Goal: Task Accomplishment & Management: Manage account settings

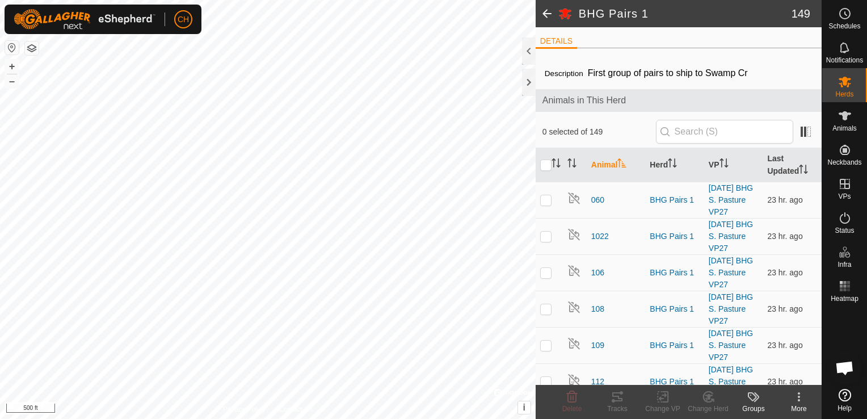
scroll to position [4654, 0]
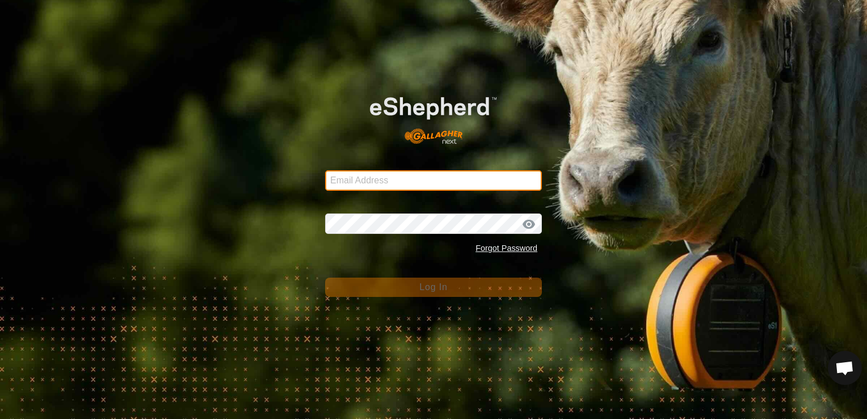
type input "[EMAIL_ADDRESS][DOMAIN_NAME]"
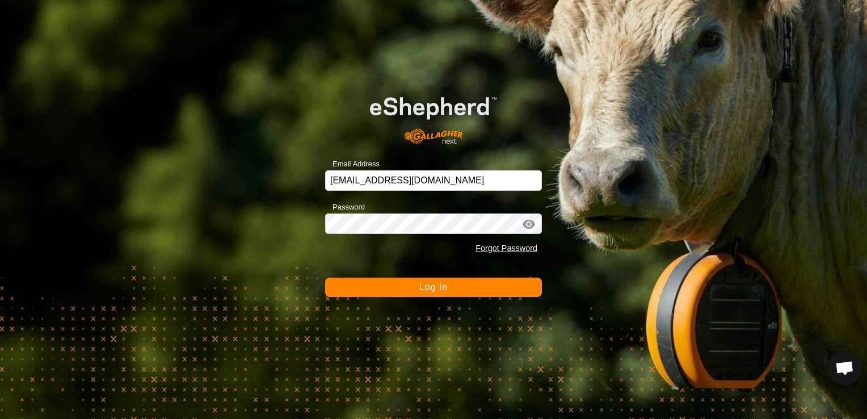
click at [457, 289] on button "Log In" at bounding box center [433, 287] width 217 height 19
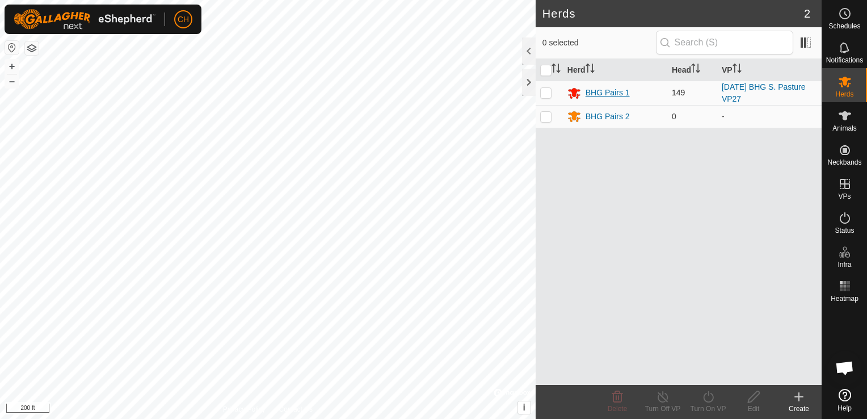
click at [590, 93] on div "BHG Pairs 1" at bounding box center [608, 93] width 44 height 12
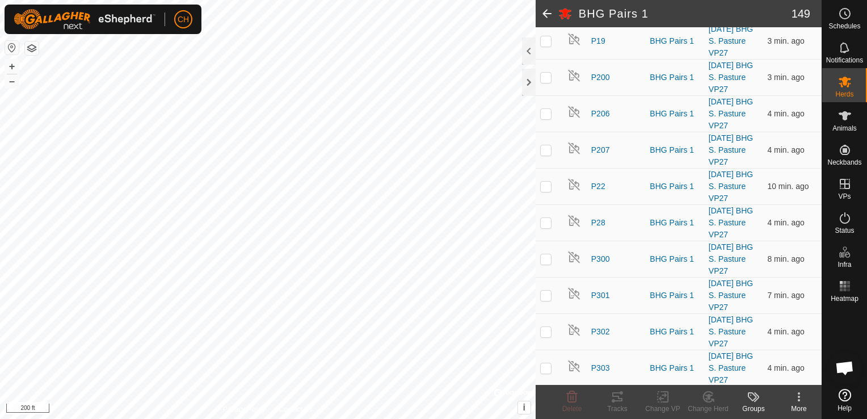
scroll to position [4654, 0]
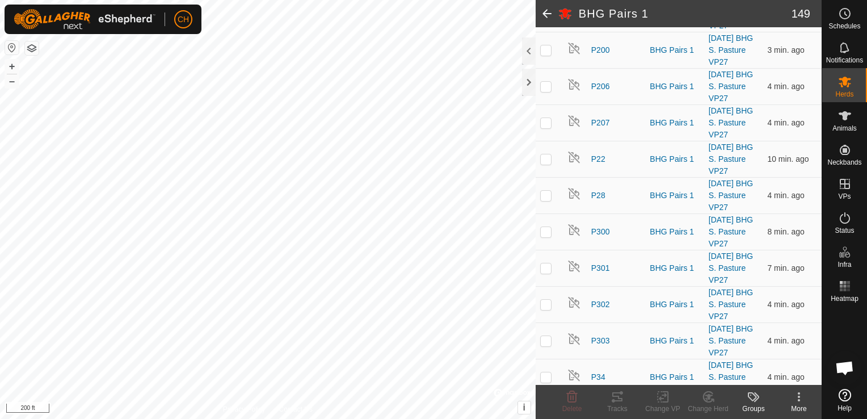
checkbox input "true"
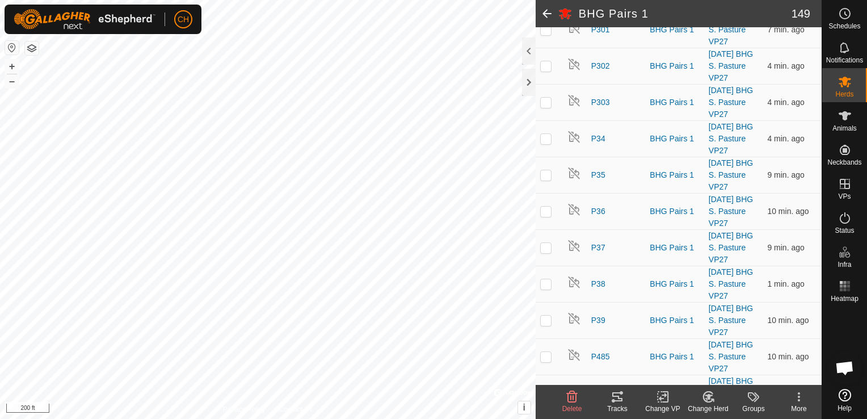
scroll to position [4868, 0]
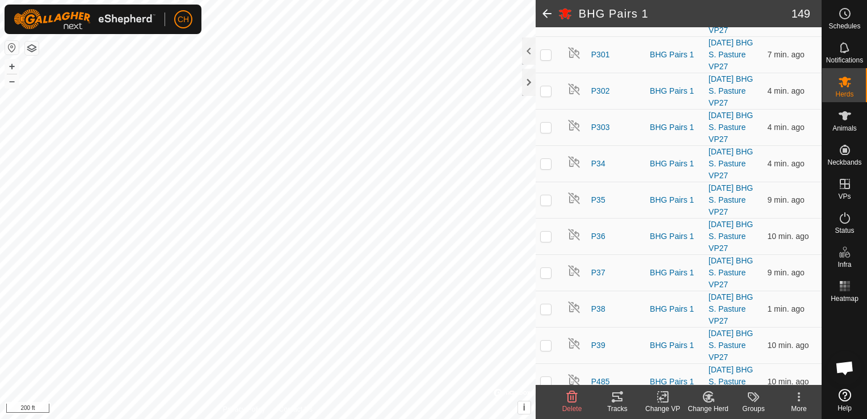
checkbox input "true"
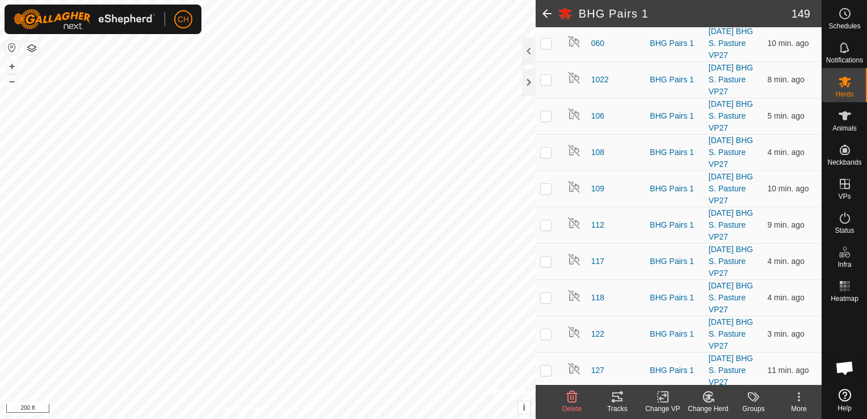
scroll to position [100, 0]
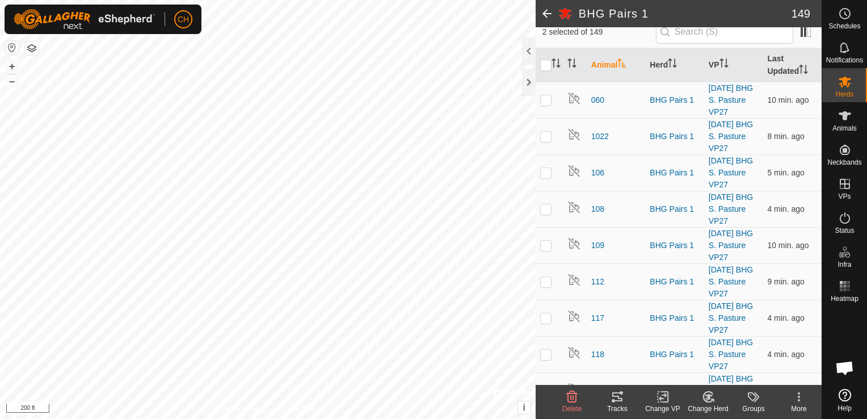
click at [801, 397] on icon at bounding box center [799, 397] width 14 height 14
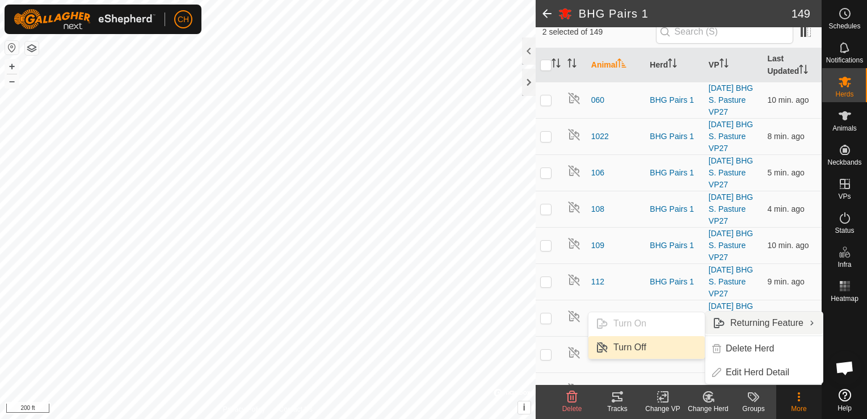
click at [669, 349] on link "Turn Off" at bounding box center [647, 347] width 116 height 23
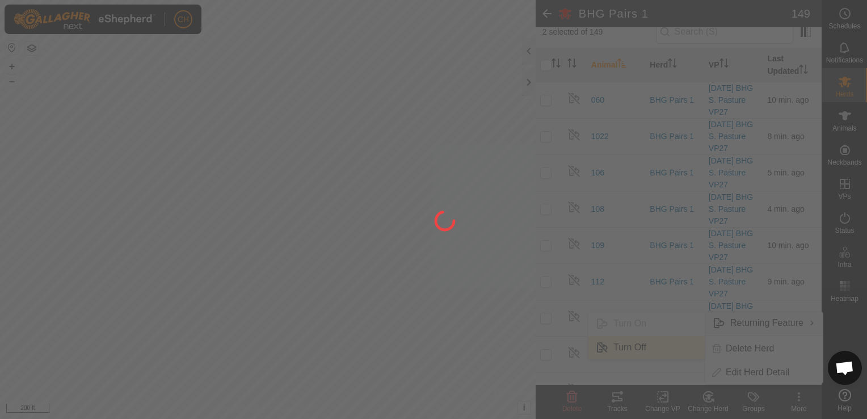
checkbox input "false"
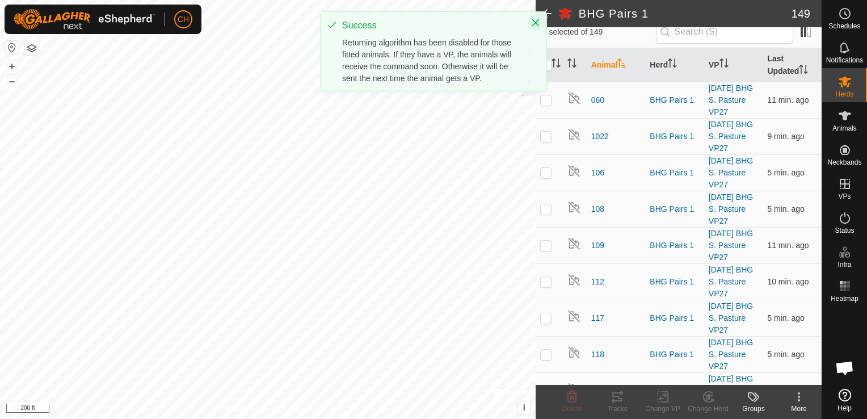
click at [539, 23] on icon "Close" at bounding box center [535, 22] width 9 height 9
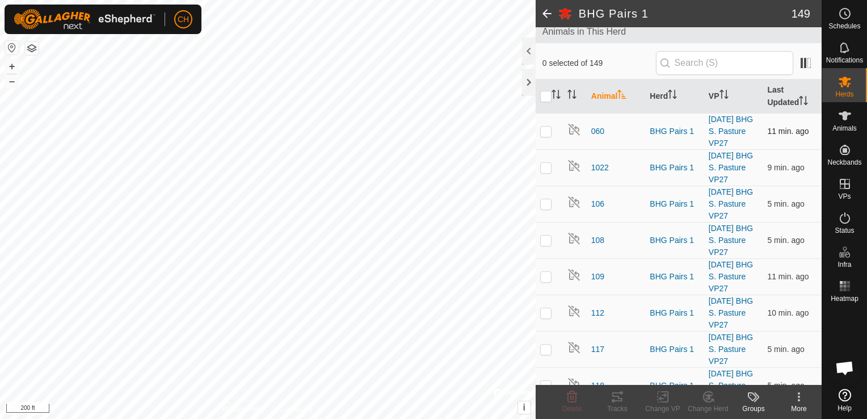
scroll to position [0, 0]
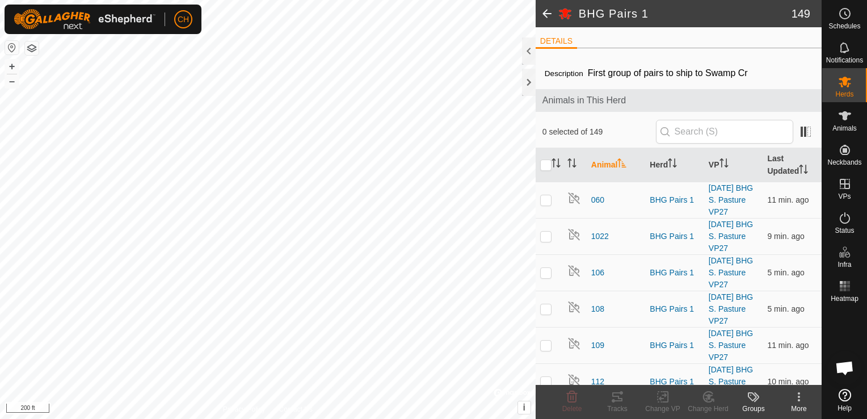
click at [544, 15] on span at bounding box center [547, 13] width 23 height 27
